Goal: Information Seeking & Learning: Understand process/instructions

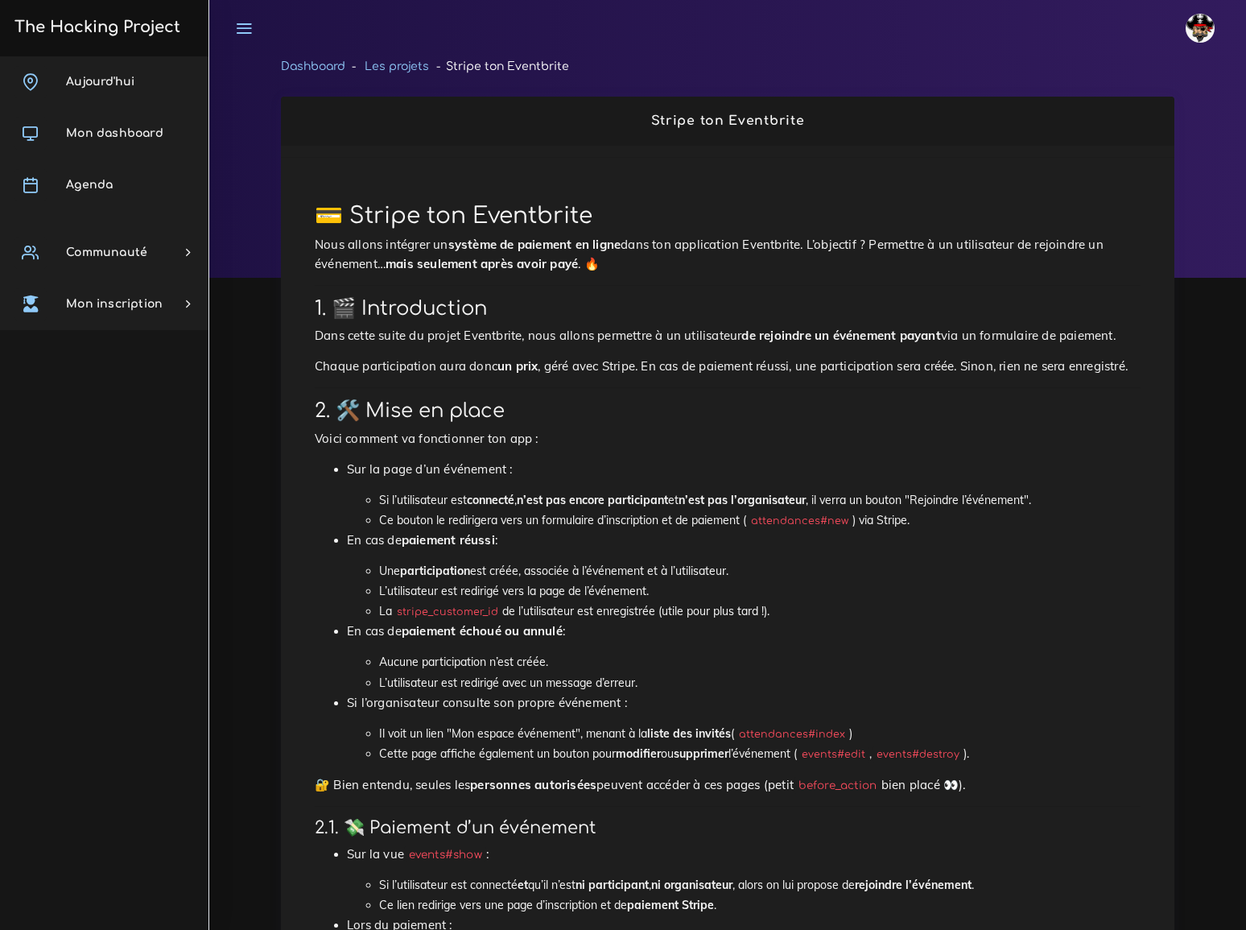
scroll to position [1170, 0]
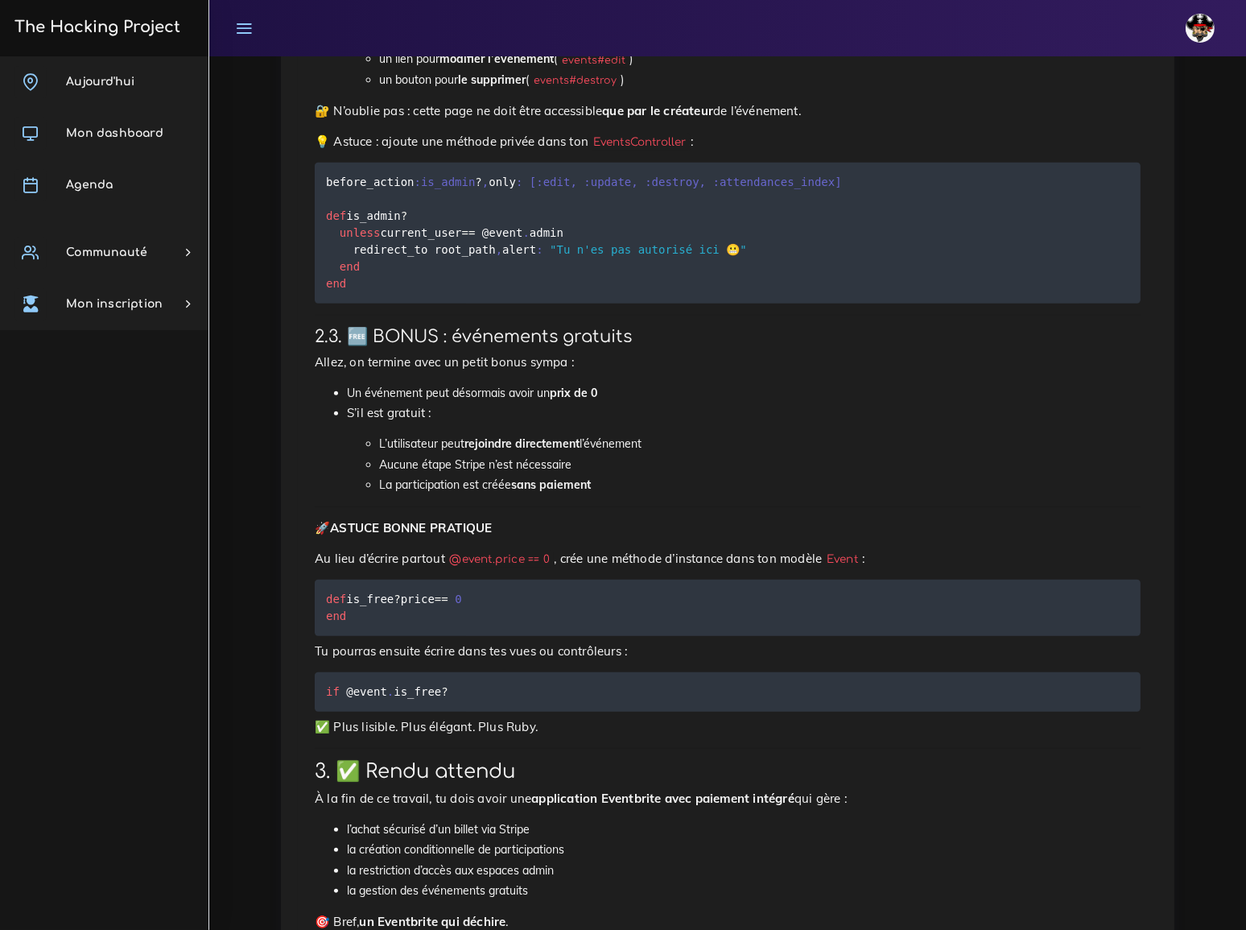
click at [737, 455] on li "Aucune étape Stripe n’est nécessaire" at bounding box center [759, 465] width 761 height 20
drag, startPoint x: 328, startPoint y: 568, endPoint x: 357, endPoint y: 604, distance: 46.9
click at [357, 604] on pre "def is_free ? price == 0 end" at bounding box center [728, 608] width 826 height 56
copy code "def is_free ? price == 0 end"
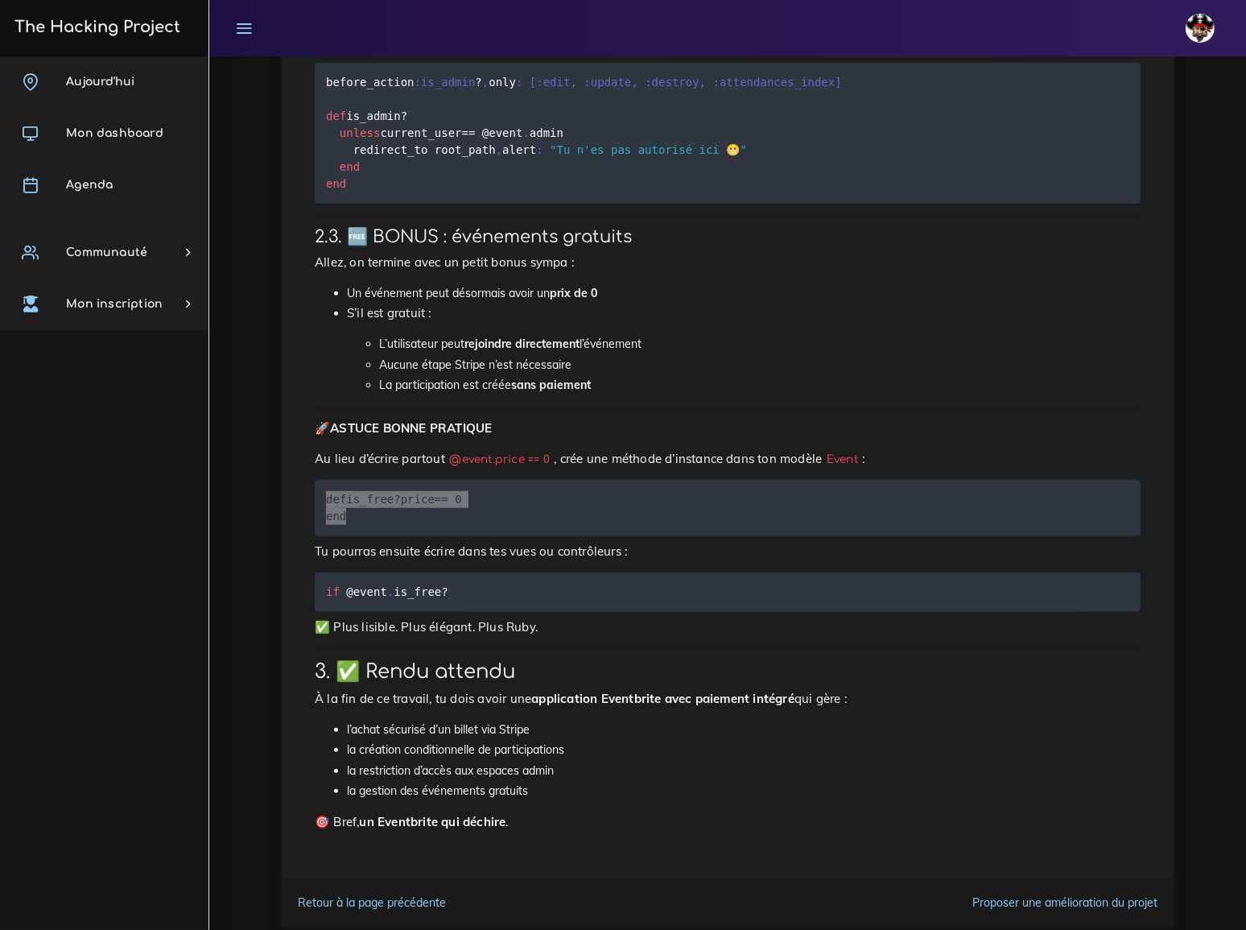
scroll to position [1289, 0]
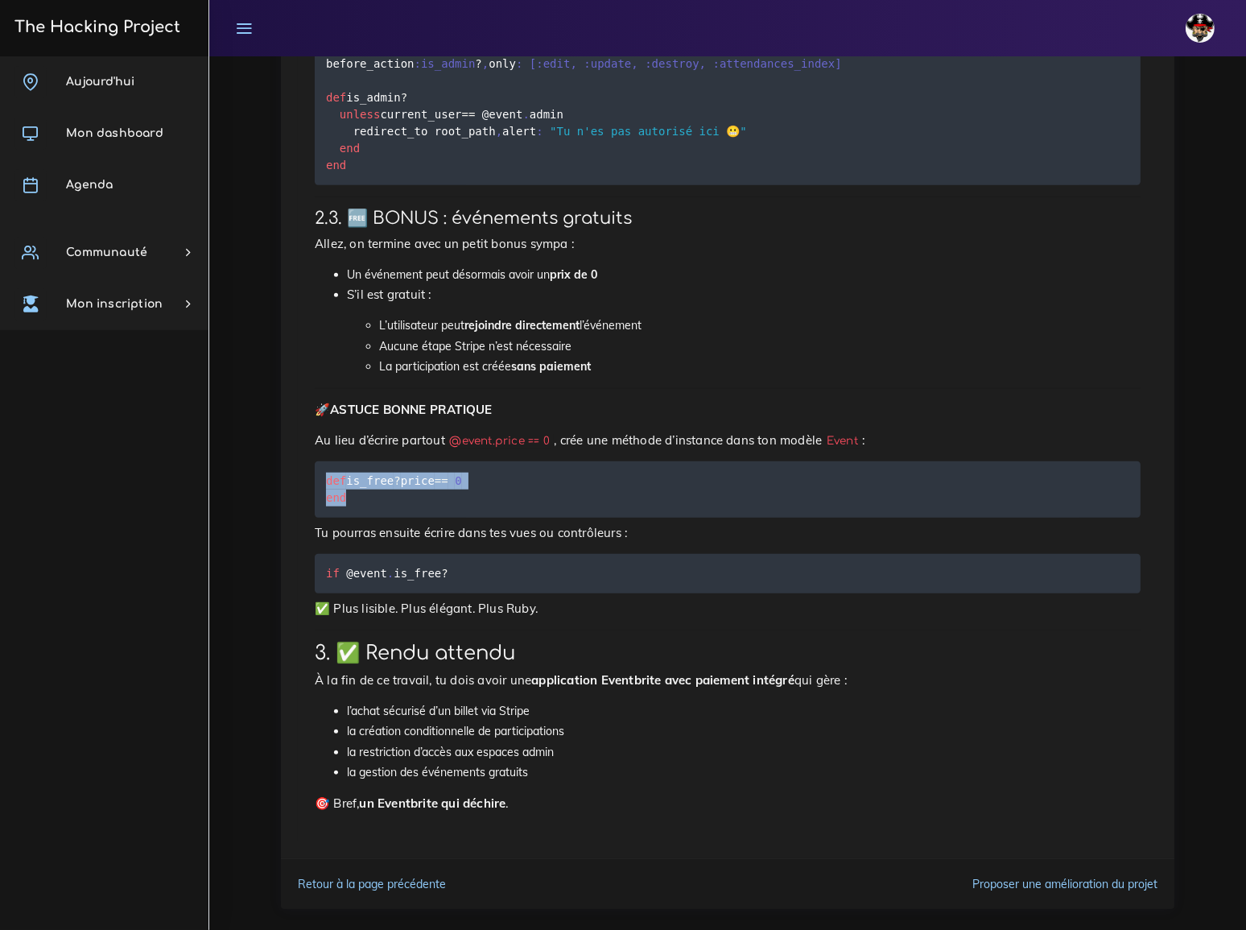
click at [732, 498] on pre "def is_free ? price == 0 end" at bounding box center [728, 489] width 826 height 56
drag, startPoint x: 326, startPoint y: 555, endPoint x: 446, endPoint y: 555, distance: 119.9
click at [446, 555] on pre "if @event . is_free ?" at bounding box center [728, 573] width 826 height 39
copy code "if @event . is_free ?"
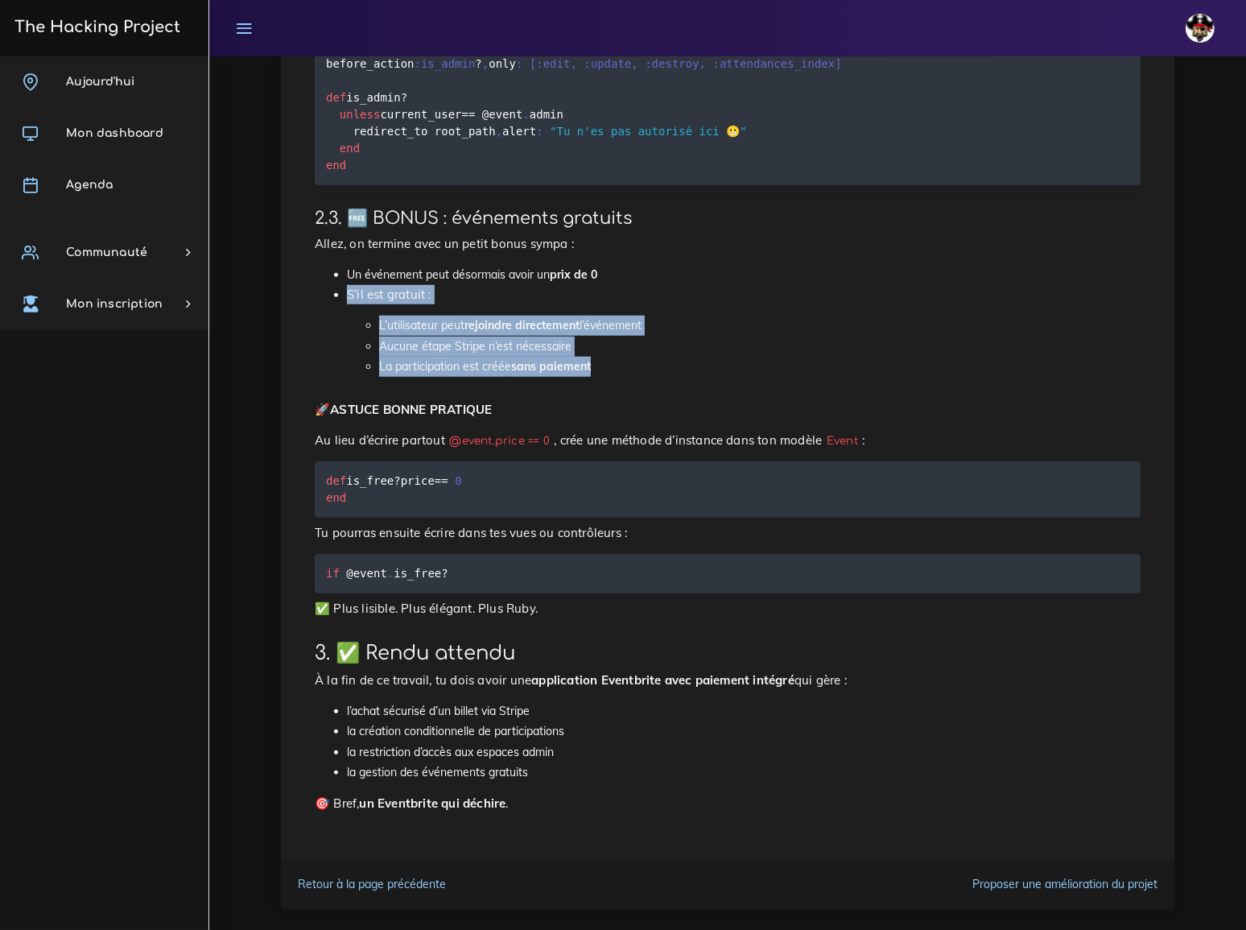
drag, startPoint x: 346, startPoint y: 269, endPoint x: 617, endPoint y: 343, distance: 281.2
click at [617, 343] on li "S’il est gratuit : L’utilisateur peut rejoindre directement l’événement Aucune …" at bounding box center [744, 331] width 794 height 92
copy li "S’il est gratuit : L’utilisateur peut rejoindre directement l’événement Aucune …"
